Goal: Task Accomplishment & Management: Manage account settings

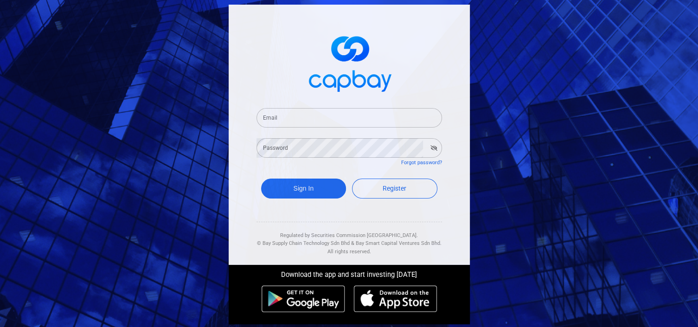
click at [321, 118] on input "Email" at bounding box center [350, 117] width 186 height 19
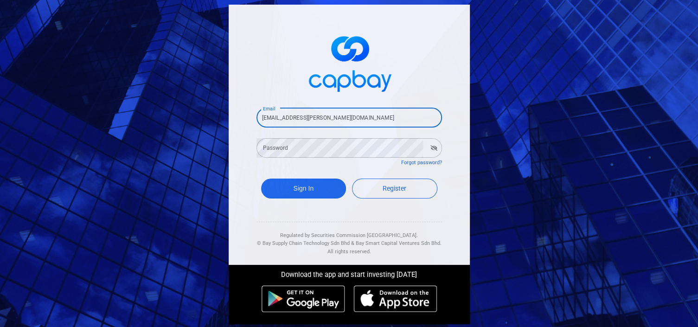
type input "[EMAIL_ADDRESS][PERSON_NAME][DOMAIN_NAME]"
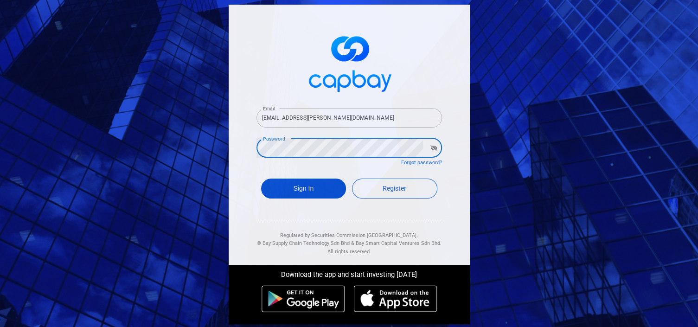
click at [311, 190] on button "Sign In" at bounding box center [303, 189] width 85 height 20
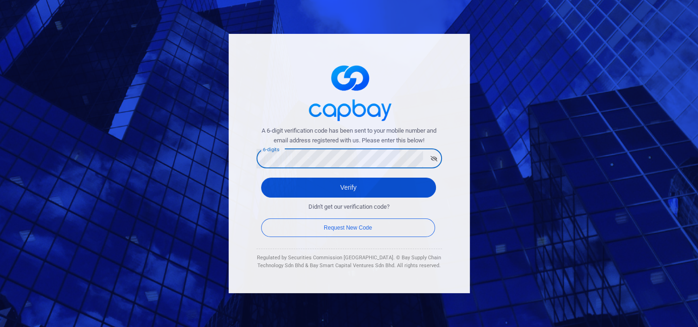
click at [349, 187] on button "Verify" at bounding box center [348, 188] width 175 height 20
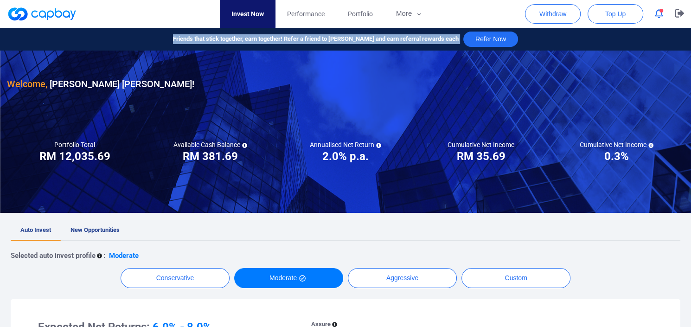
drag, startPoint x: 357, startPoint y: 127, endPoint x: 503, endPoint y: 14, distance: 184.2
click at [503, 28] on div "Invest Now Performance Portfolio More Transaction My Statements My Profile FAQs…" at bounding box center [345, 39] width 691 height 23
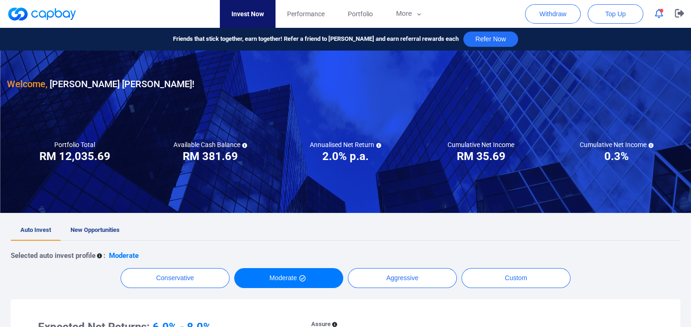
drag, startPoint x: 503, startPoint y: 14, endPoint x: 531, endPoint y: 90, distance: 81.2
click at [531, 90] on div "Welcome, [PERSON_NAME] [PERSON_NAME] !" at bounding box center [345, 71] width 677 height 41
click at [681, 13] on icon "button" at bounding box center [679, 13] width 9 height 8
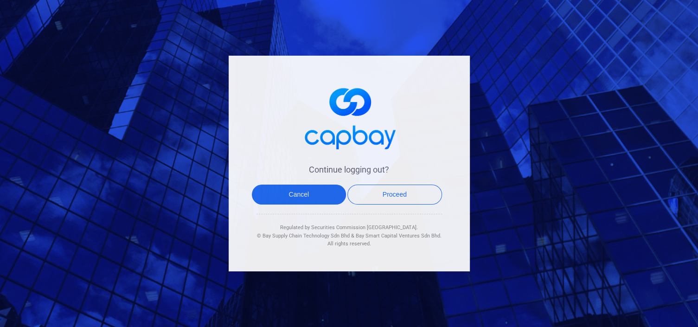
click at [520, 67] on div "Continue logging out? Cancel Proceed Regulated by Securities Commission Malaysi…" at bounding box center [349, 163] width 698 height 327
